Goal: Task Accomplishment & Management: Use online tool/utility

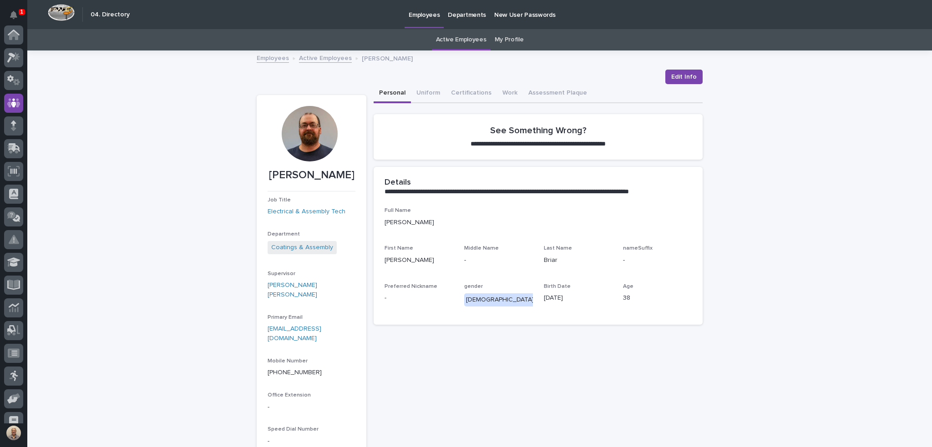
scroll to position [68, 0]
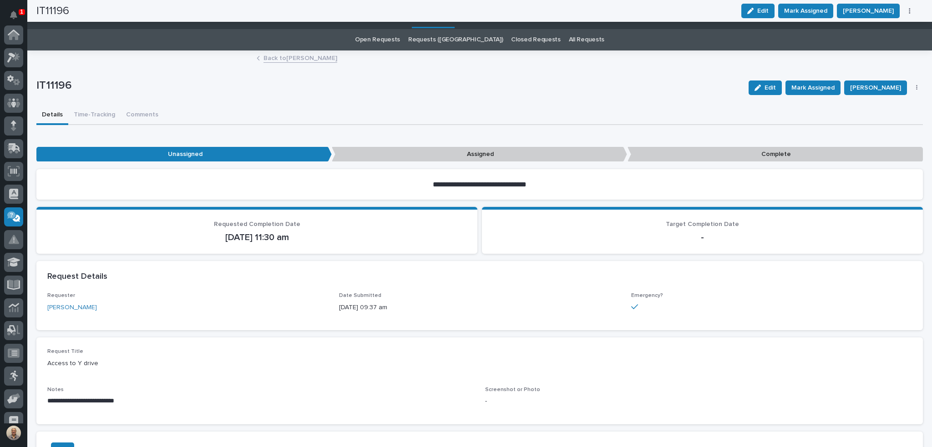
scroll to position [102, 0]
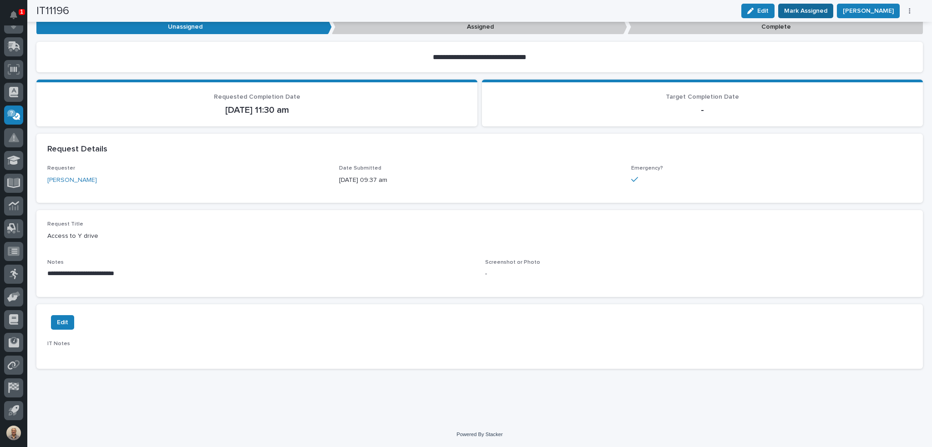
click at [818, 12] on span "Mark Assigned" at bounding box center [805, 10] width 43 height 11
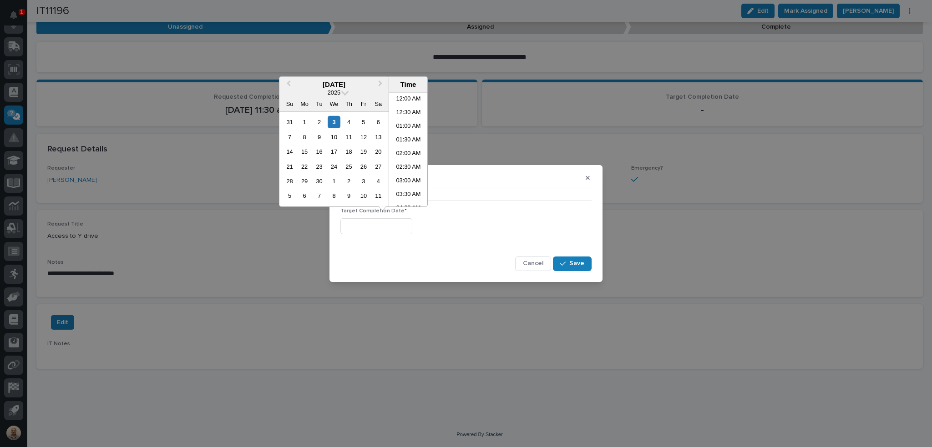
click at [394, 227] on input "text" at bounding box center [376, 226] width 72 height 16
click at [407, 163] on li "11:30 AM" at bounding box center [408, 164] width 39 height 14
type input "**********"
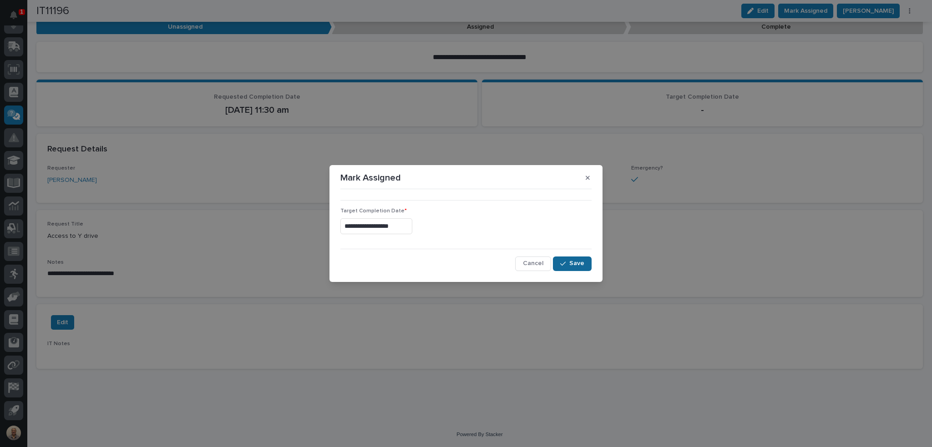
click at [577, 260] on span "Save" at bounding box center [576, 263] width 15 height 8
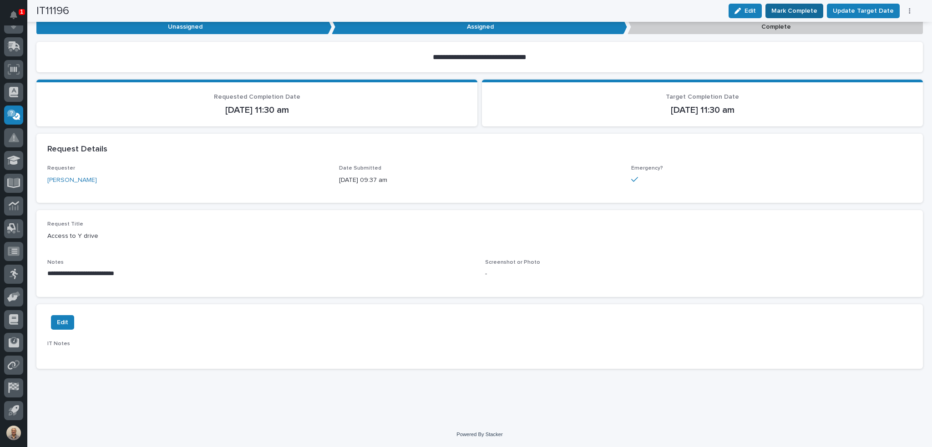
click at [805, 8] on span "Mark Complete" at bounding box center [794, 10] width 46 height 11
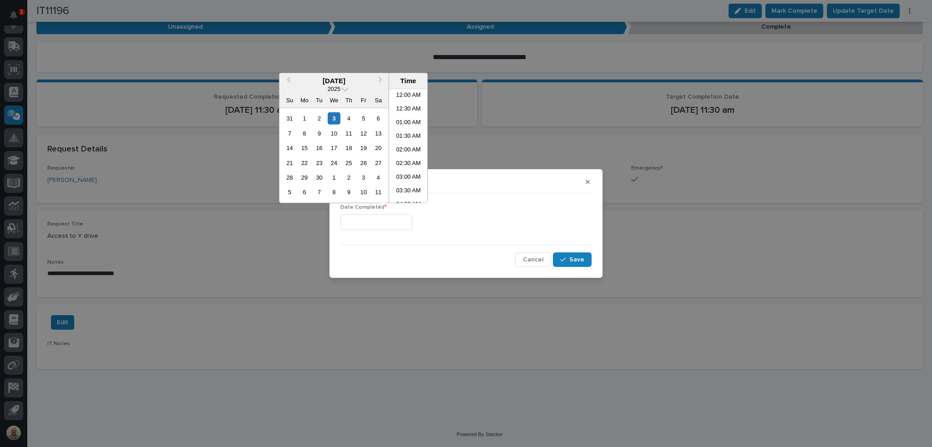
click at [376, 218] on input "text" at bounding box center [376, 222] width 72 height 16
click at [406, 158] on li "11:30 AM" at bounding box center [408, 160] width 39 height 14
type input "**********"
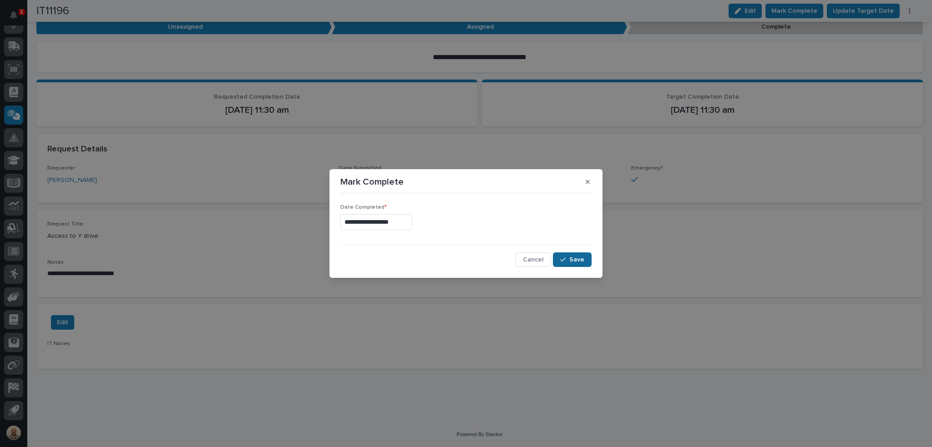
click at [571, 258] on span "Save" at bounding box center [576, 260] width 15 height 8
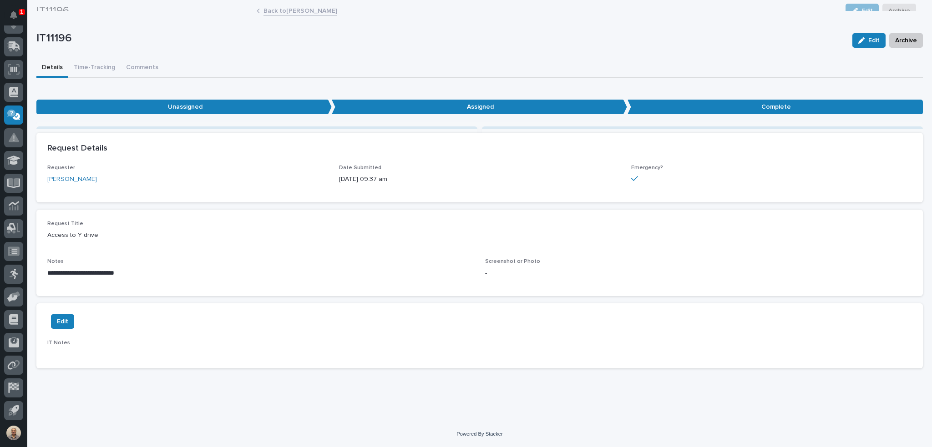
scroll to position [35, 0]
